Goal: Find specific page/section: Find specific page/section

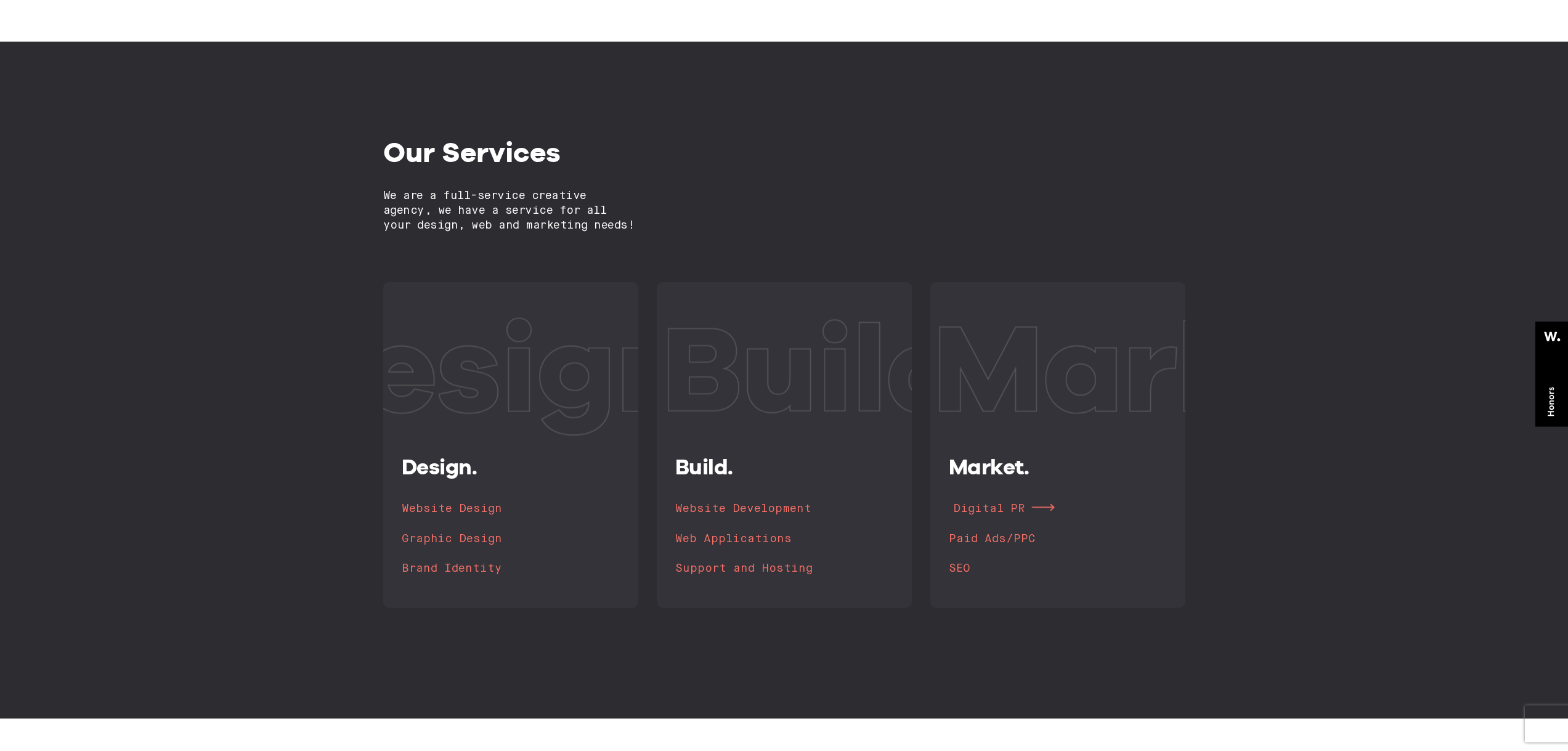
scroll to position [1379, 0]
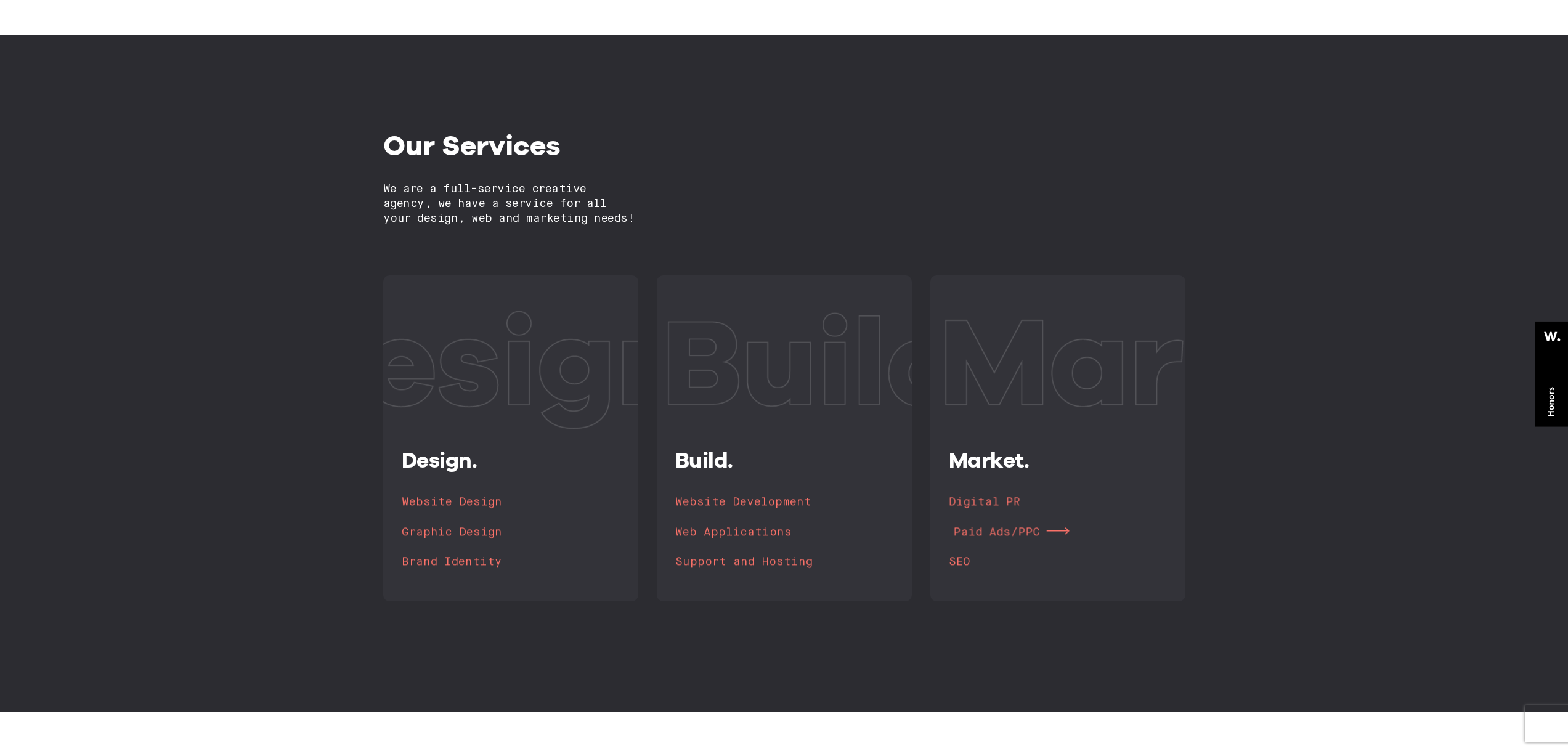
click at [967, 528] on h4 "Paid Ads/PPC" at bounding box center [996, 531] width 86 height 18
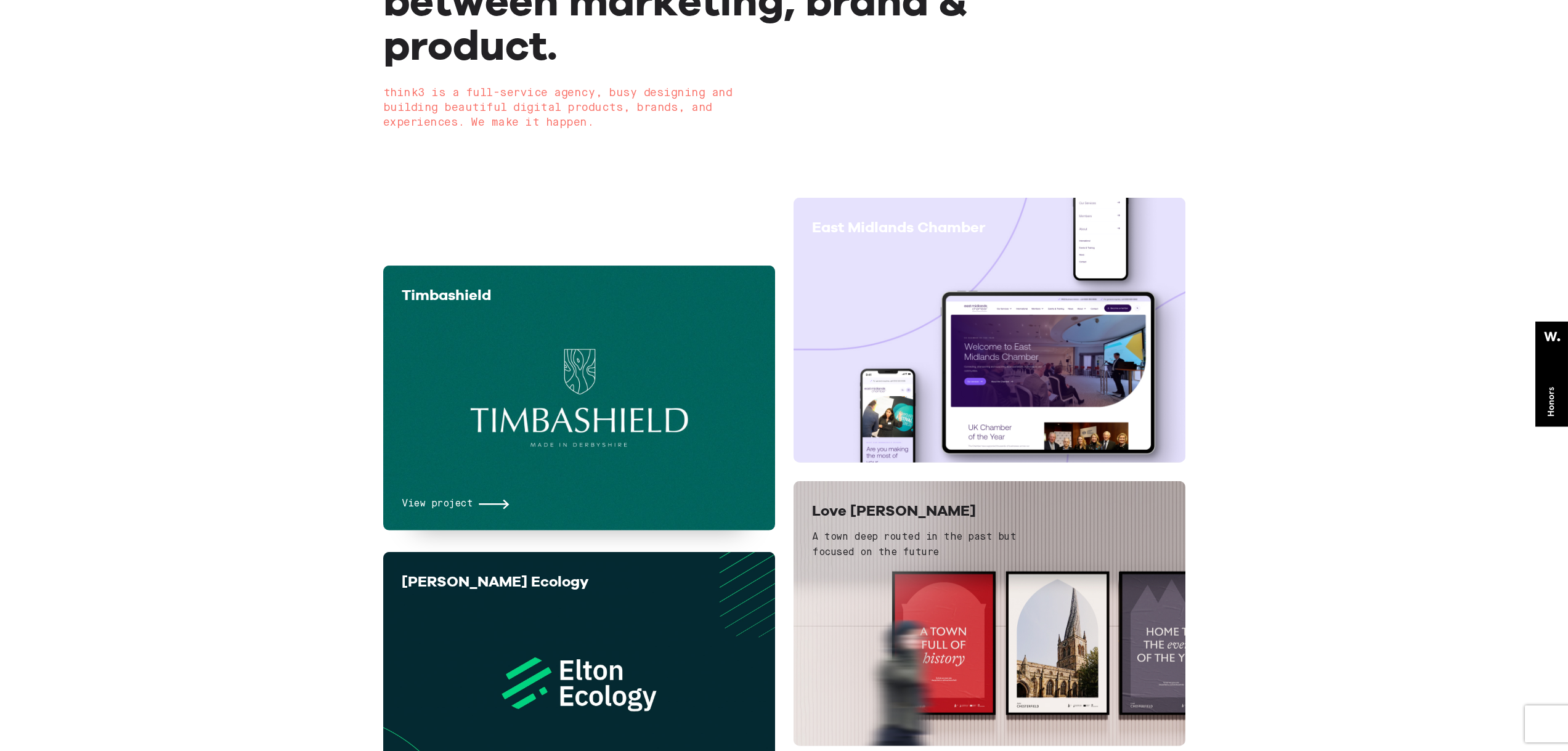
scroll to position [246, 0]
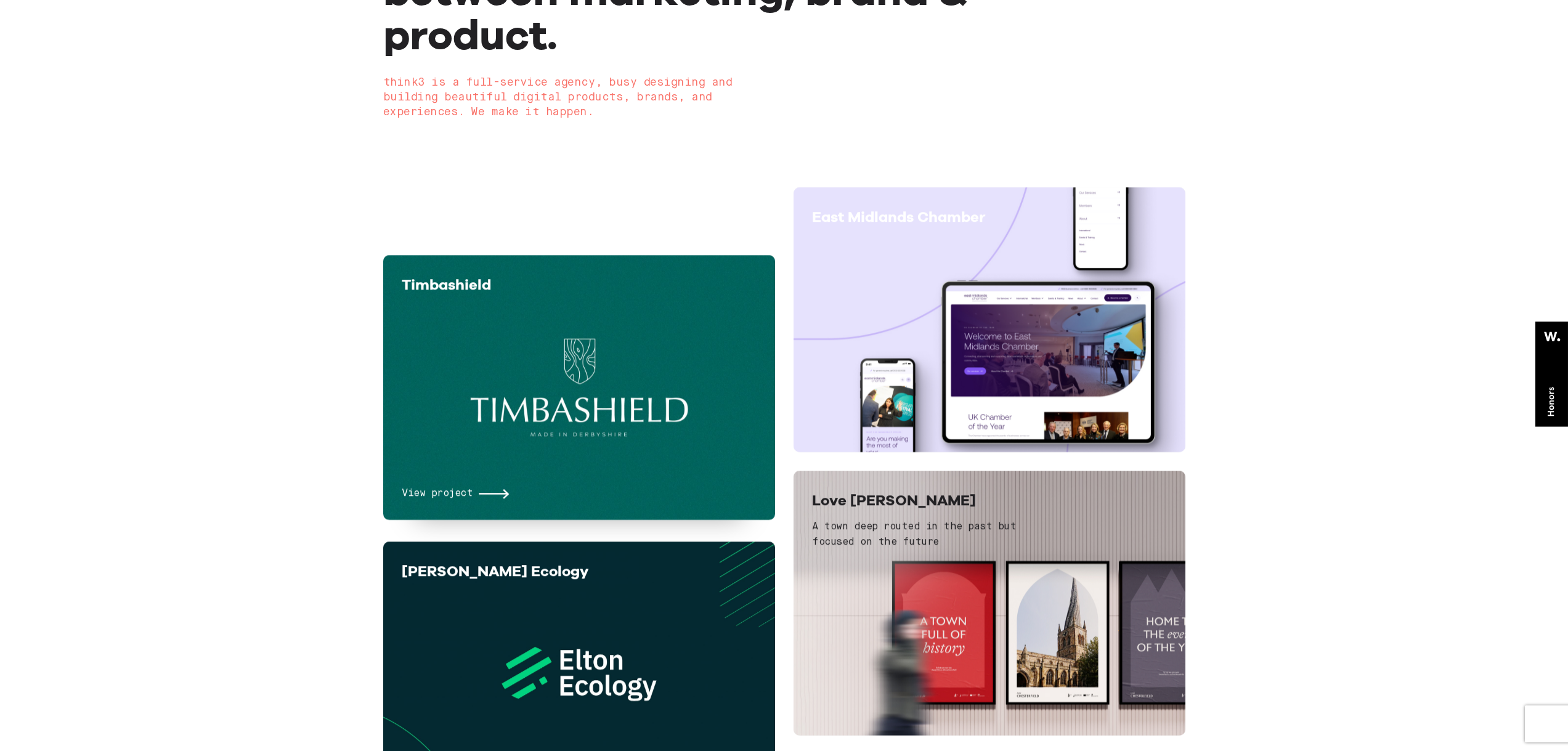
click at [492, 398] on div "View project" at bounding box center [579, 405] width 355 height 193
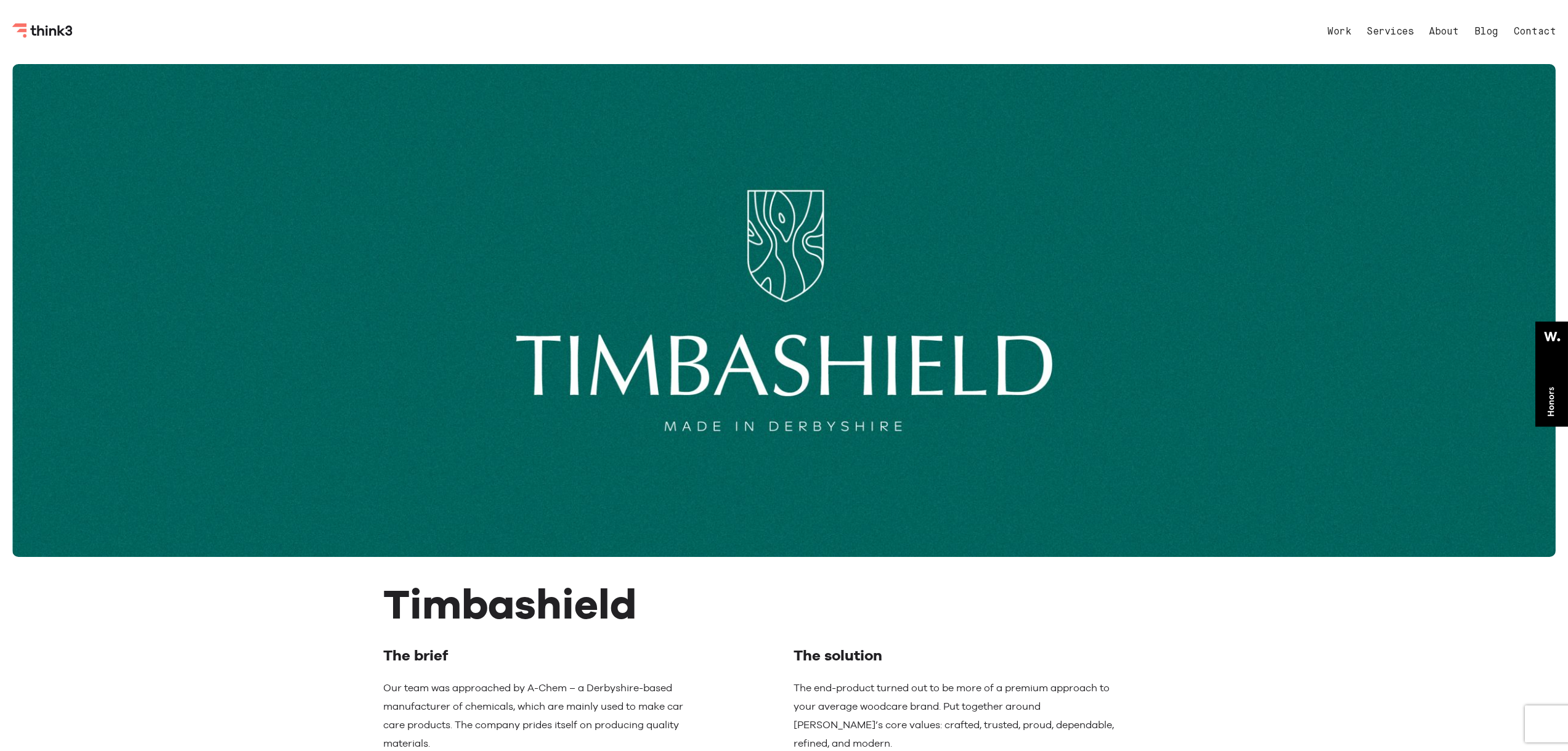
click at [1107, 45] on div "Work Services About Blog Contact Menu" at bounding box center [784, 32] width 1543 height 64
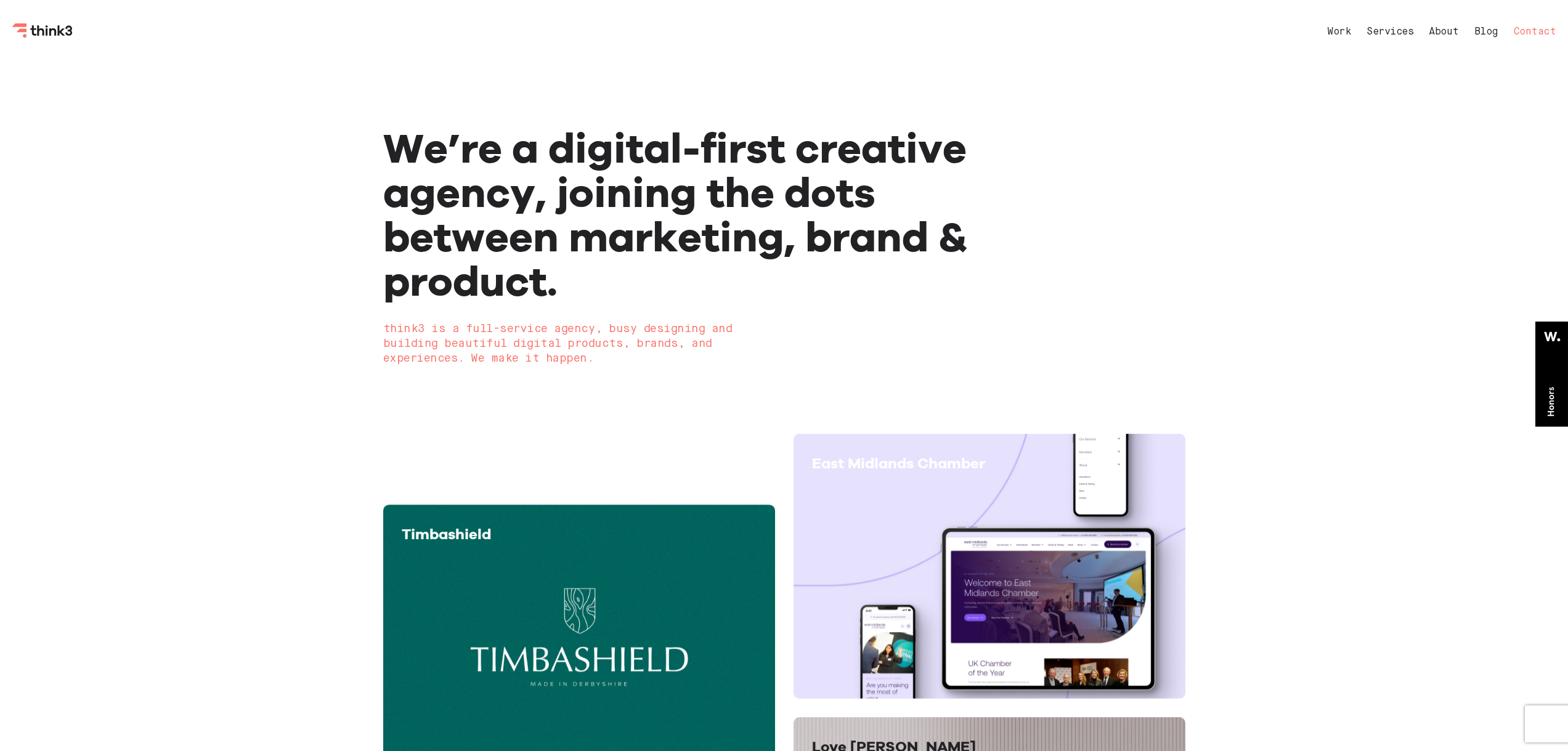
click at [1524, 32] on link "Contact" at bounding box center [1535, 32] width 43 height 10
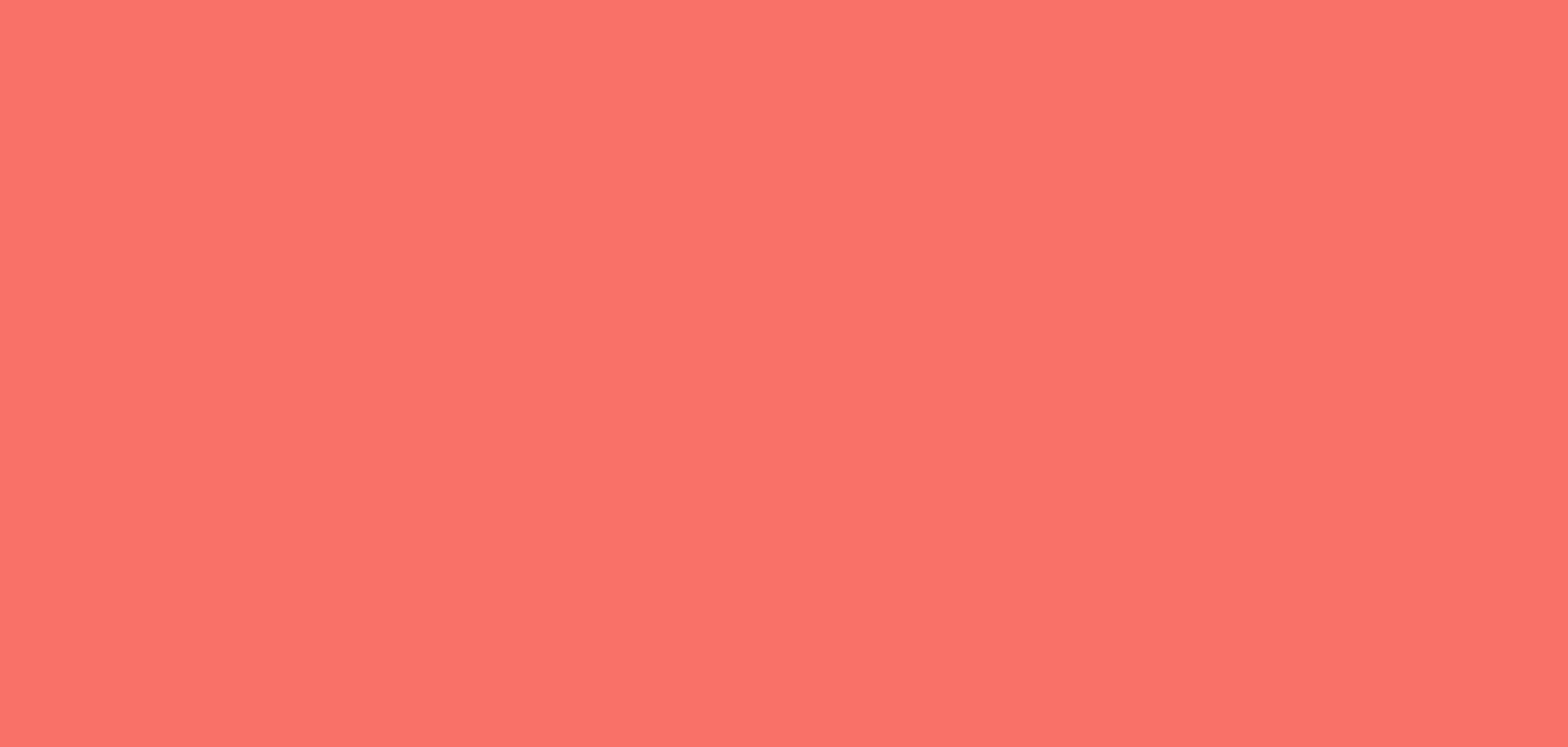
select select "General enquiry"
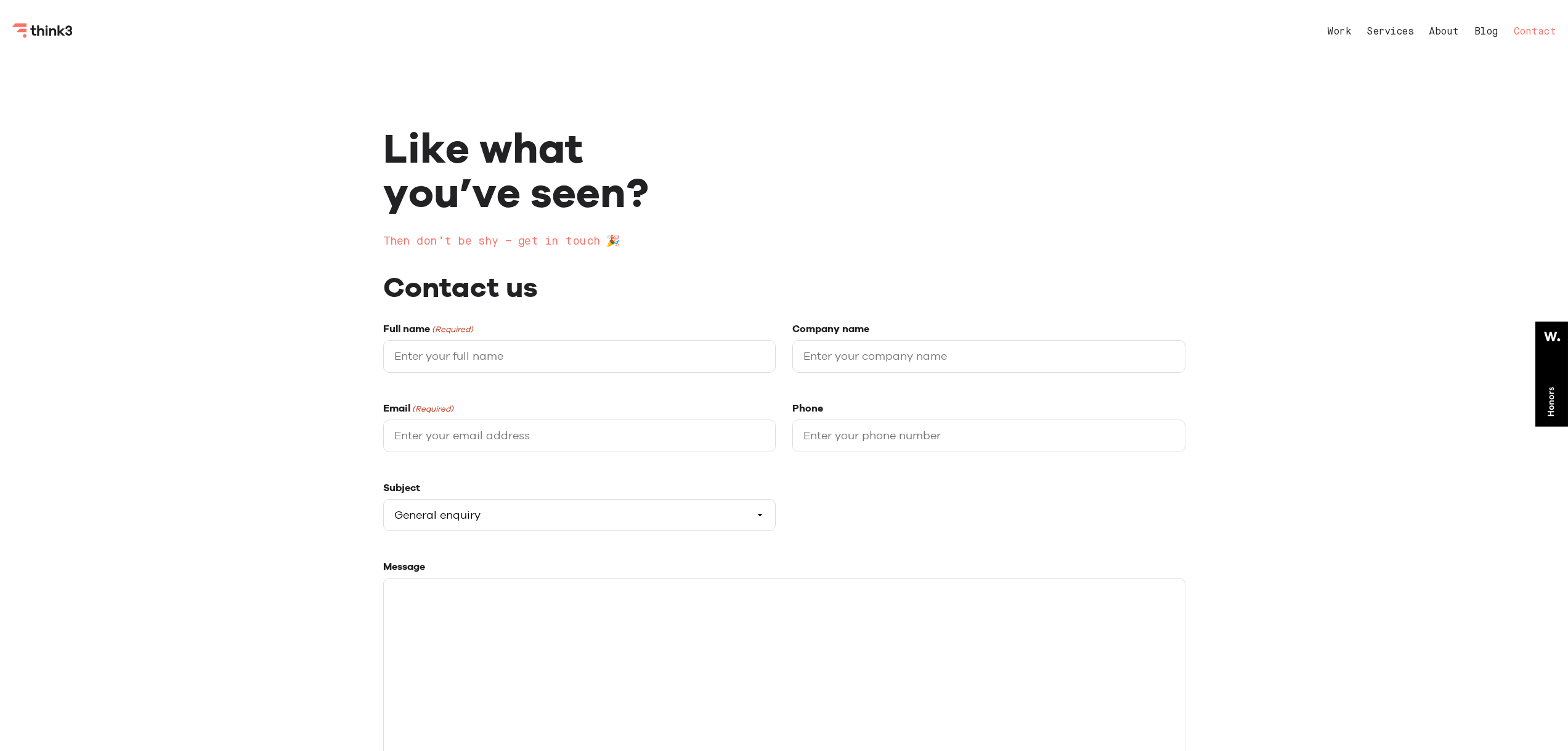
select select "General enquiry"
click at [56, 37] on icon "Think3 Logo" at bounding box center [43, 31] width 61 height 15
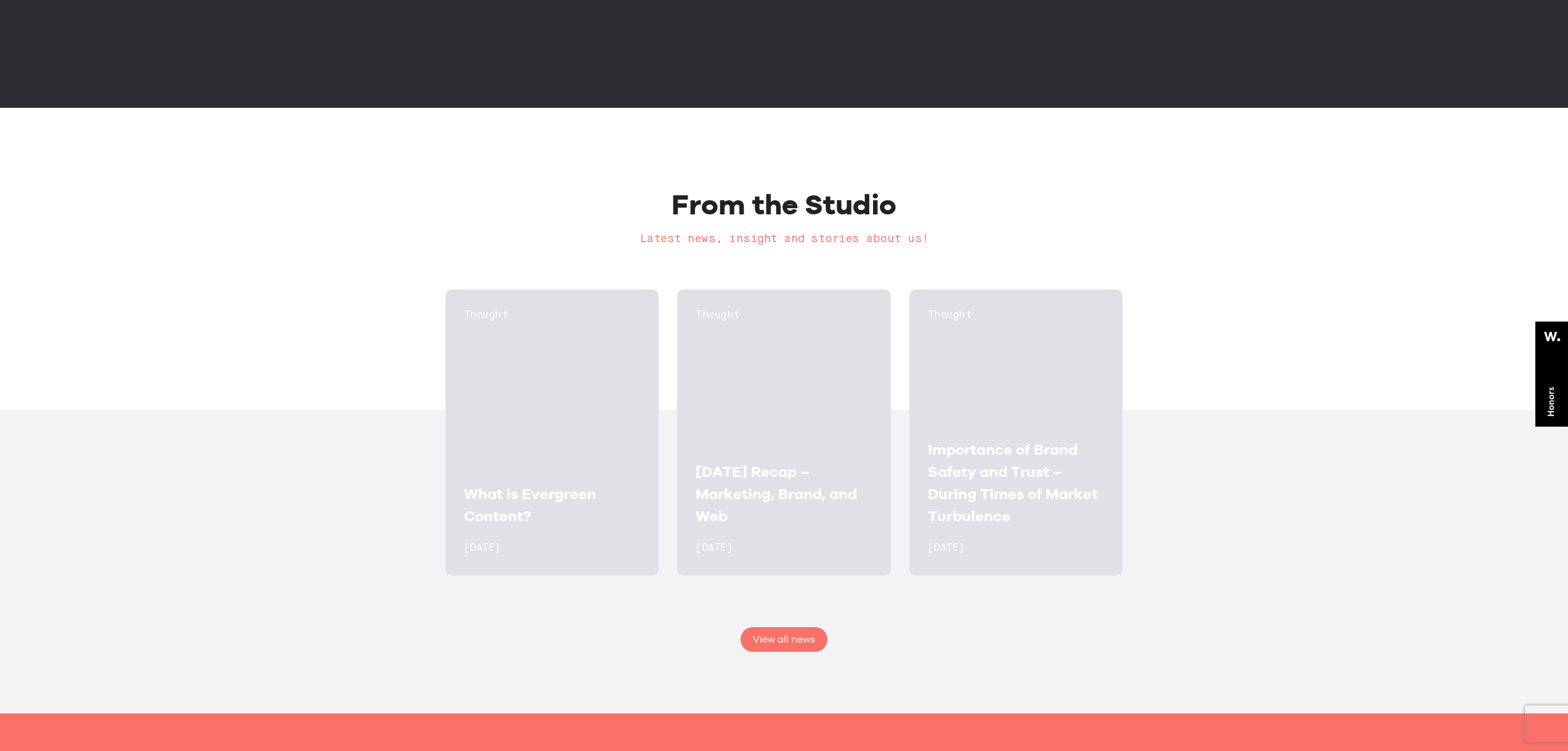
scroll to position [1257, 0]
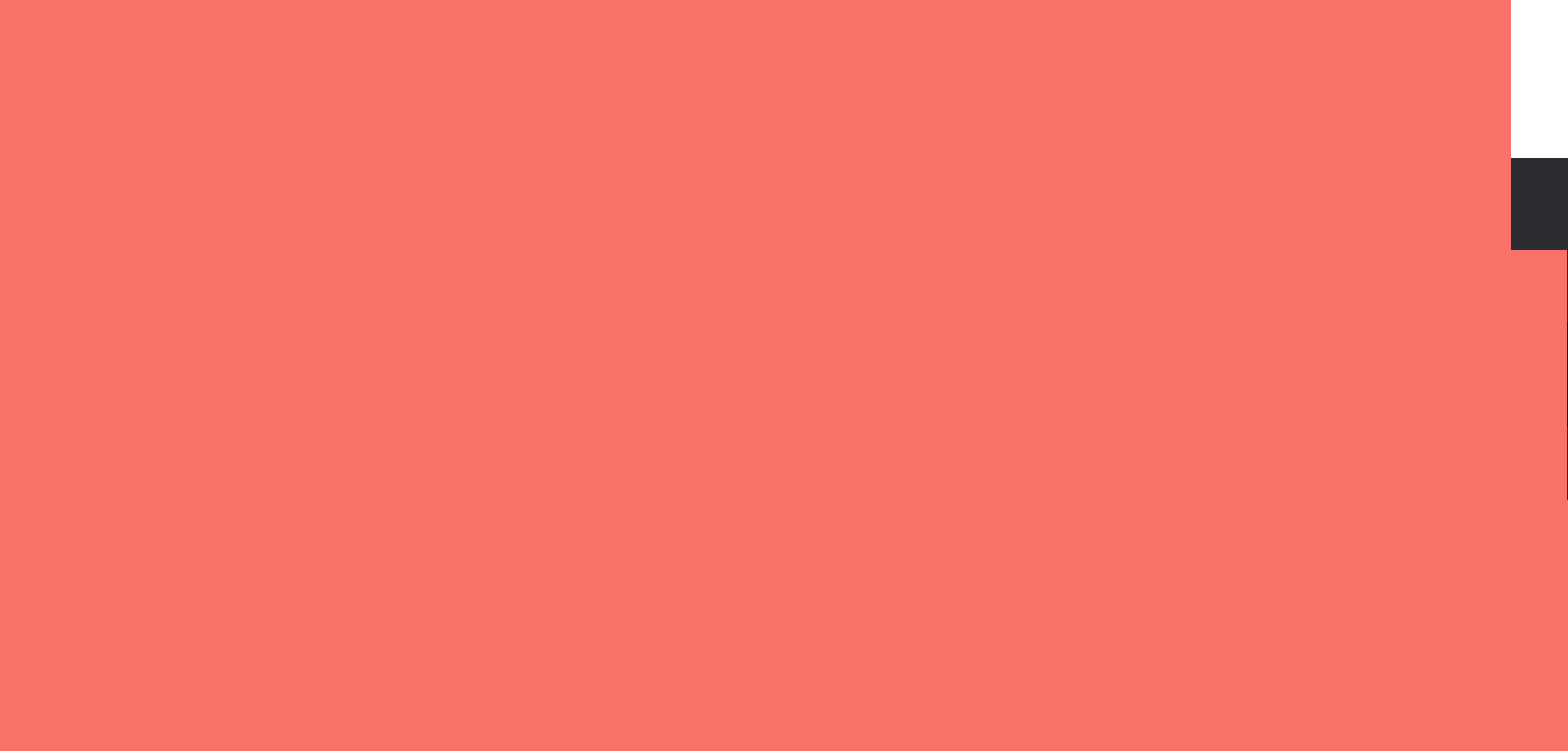
select select "General enquiry"
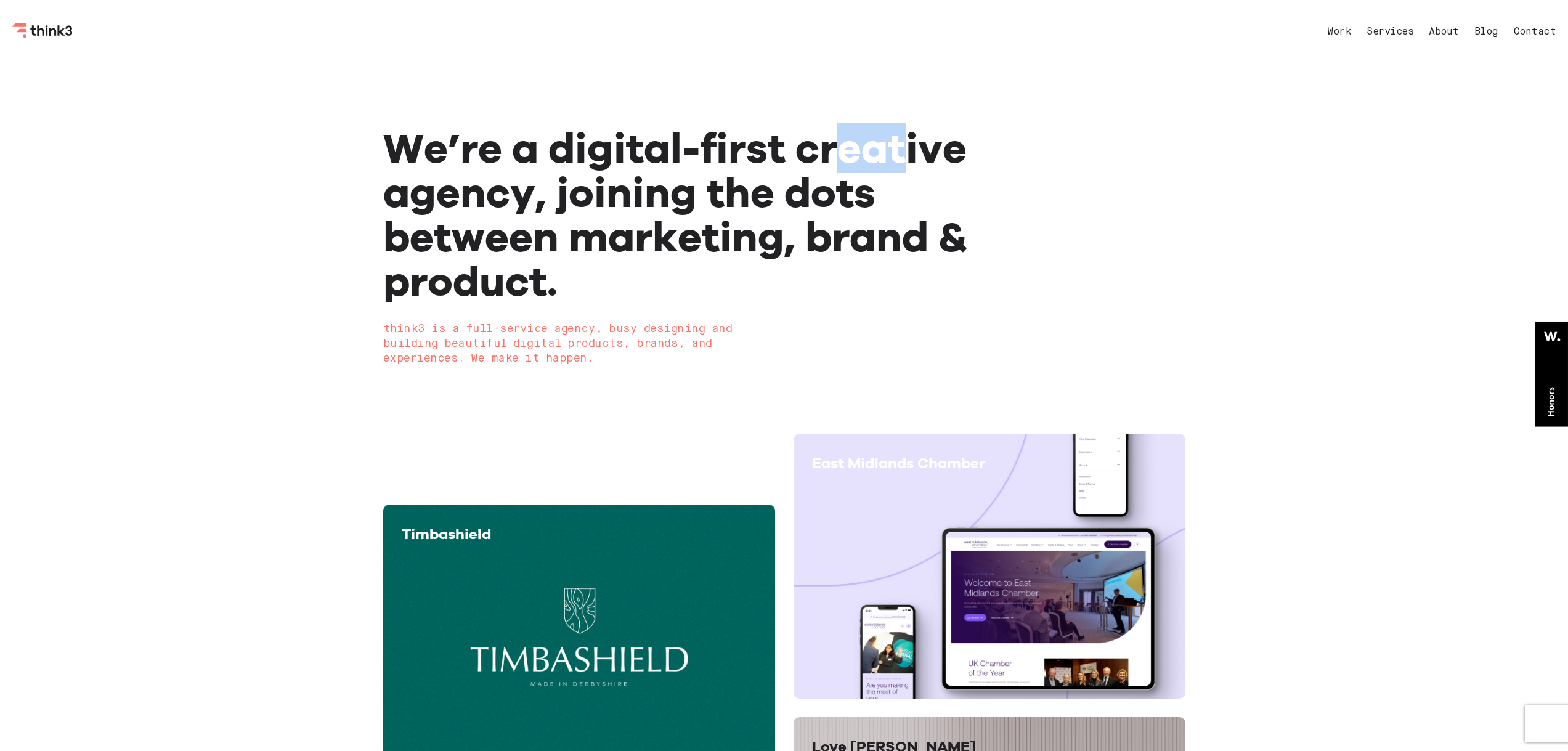
drag, startPoint x: 908, startPoint y: 146, endPoint x: 840, endPoint y: 148, distance: 68.0
click at [840, 148] on h1 "We’re a digital-first creative agency, joining the dots between marketing, bran…" at bounding box center [704, 214] width 641 height 177
